Goal: Book appointment/travel/reservation

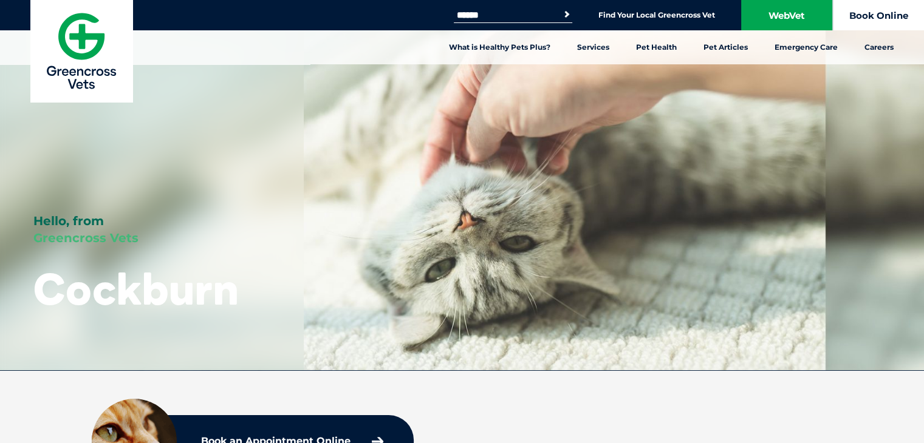
click at [860, 21] on link "Book Online" at bounding box center [877, 15] width 91 height 30
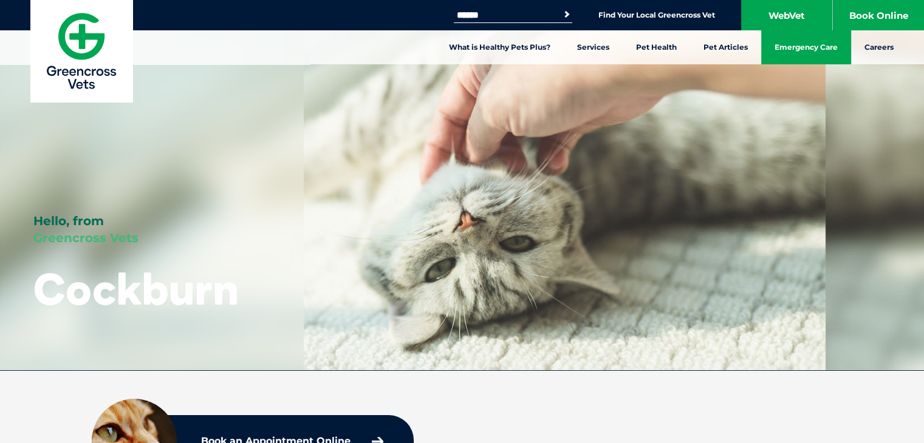
click at [810, 44] on link "Emergency Care" at bounding box center [806, 47] width 90 height 34
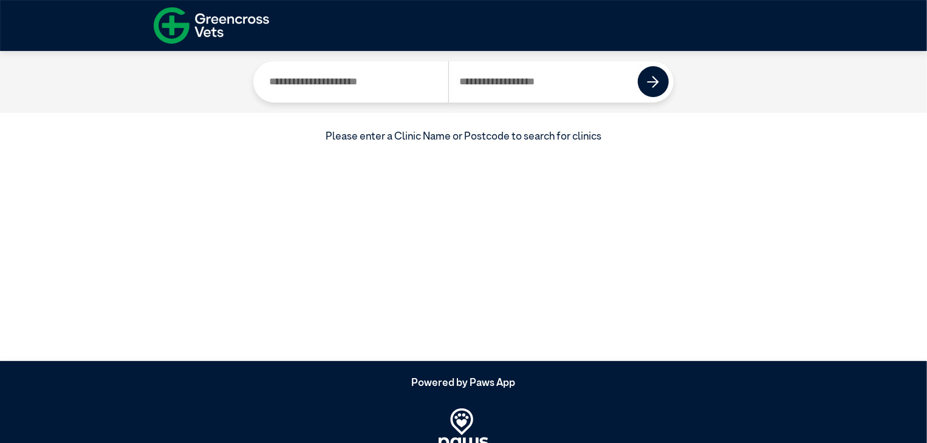
click at [384, 81] on input "Search by Clinic Name" at bounding box center [352, 81] width 189 height 41
type input "********"
